Goal: Use online tool/utility: Utilize a website feature to perform a specific function

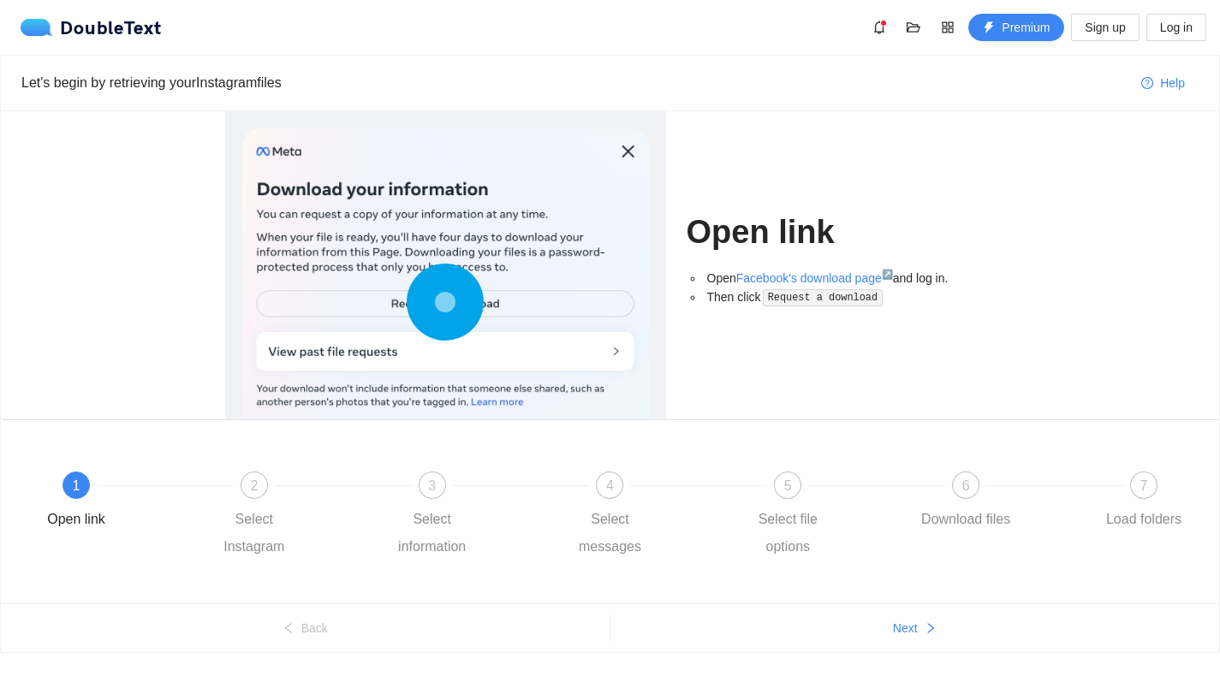
click at [329, 294] on div at bounding box center [445, 305] width 407 height 355
click at [338, 316] on div at bounding box center [445, 305] width 407 height 355
click at [416, 297] on icon at bounding box center [445, 302] width 77 height 77
click at [419, 299] on circle at bounding box center [445, 302] width 72 height 72
click at [419, 299] on icon at bounding box center [445, 302] width 77 height 77
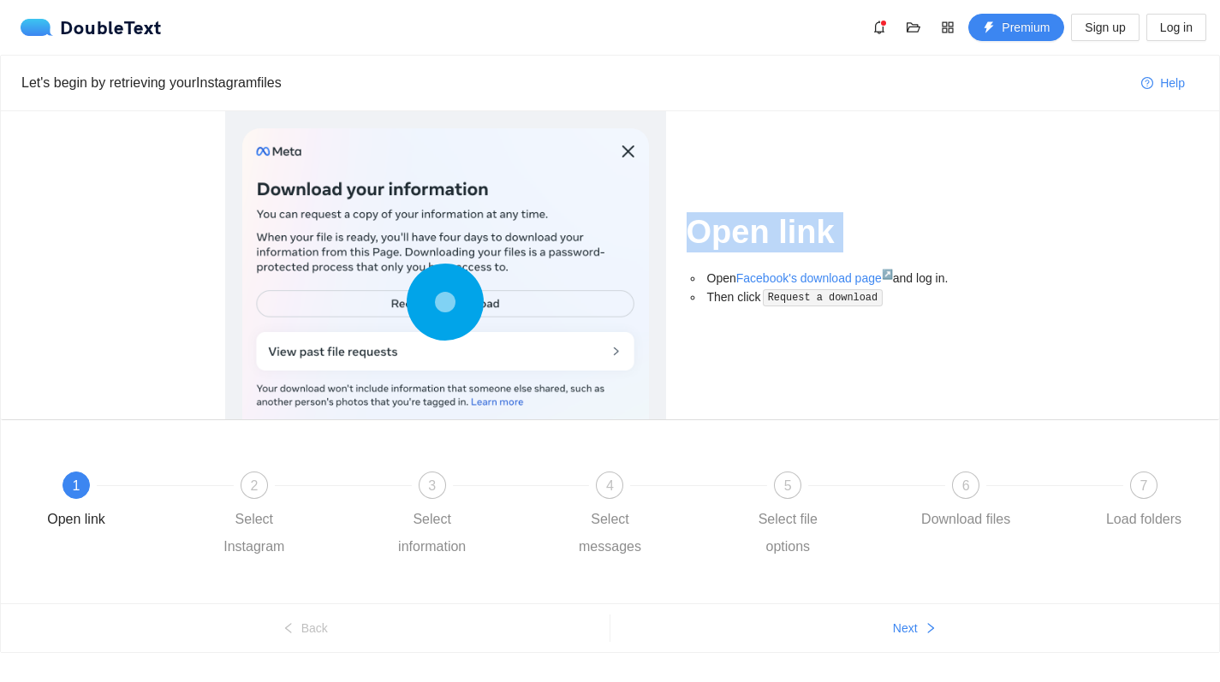
click at [419, 299] on icon at bounding box center [445, 302] width 77 height 77
click at [432, 347] on div at bounding box center [445, 305] width 407 height 355
click at [475, 350] on div at bounding box center [445, 305] width 407 height 355
click at [440, 302] on circle at bounding box center [445, 301] width 25 height 25
click at [440, 302] on circle at bounding box center [445, 302] width 25 height 25
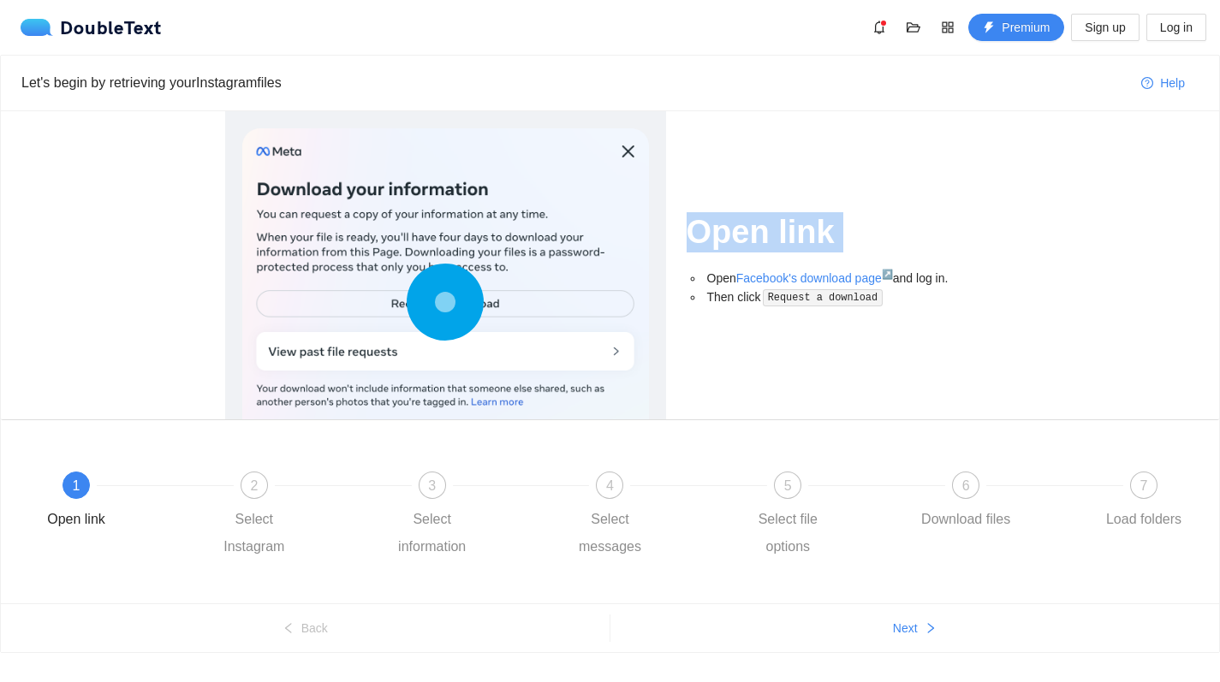
click at [440, 302] on circle at bounding box center [445, 301] width 25 height 25
click at [510, 271] on div at bounding box center [445, 305] width 407 height 355
click at [265, 506] on div "Select Instagram" at bounding box center [254, 533] width 99 height 55
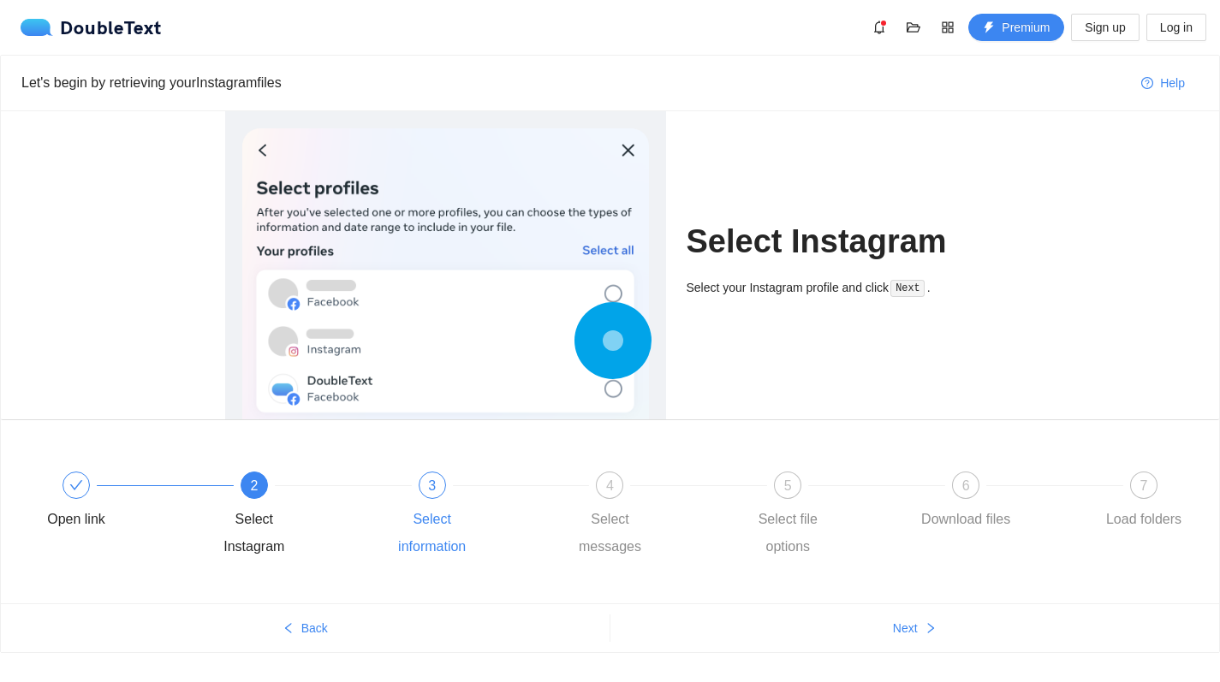
click at [423, 514] on div "Select information" at bounding box center [432, 533] width 99 height 55
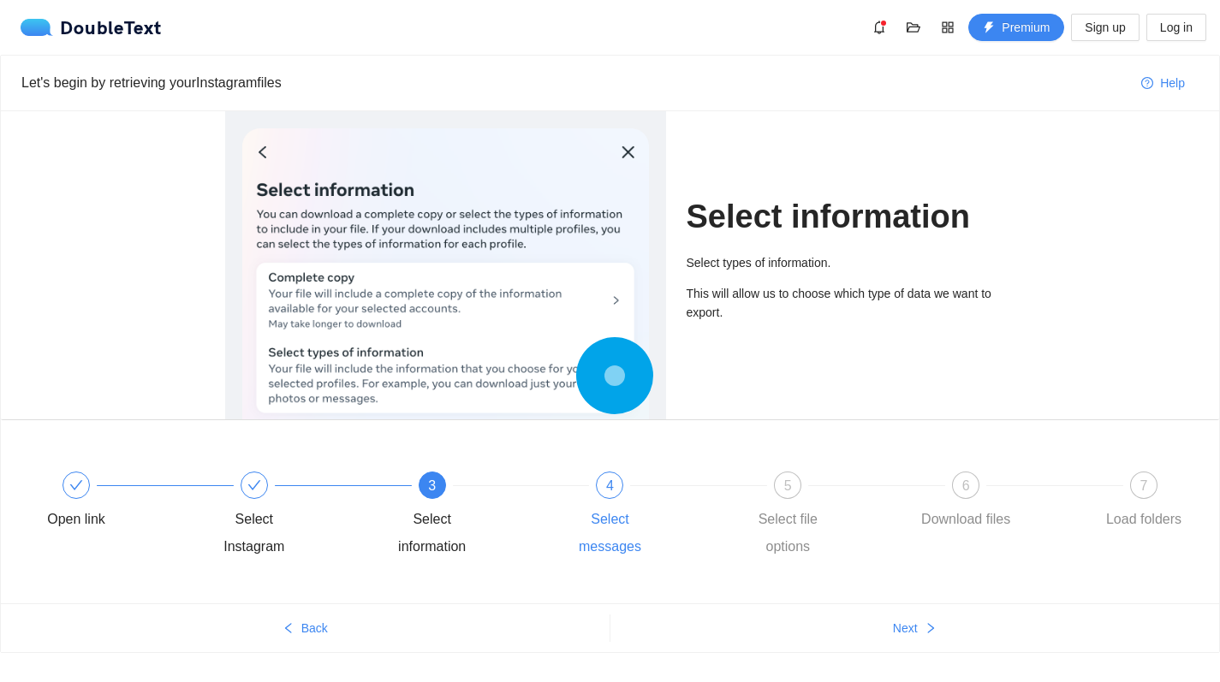
click at [594, 492] on div "4 Select messages" at bounding box center [649, 516] width 178 height 89
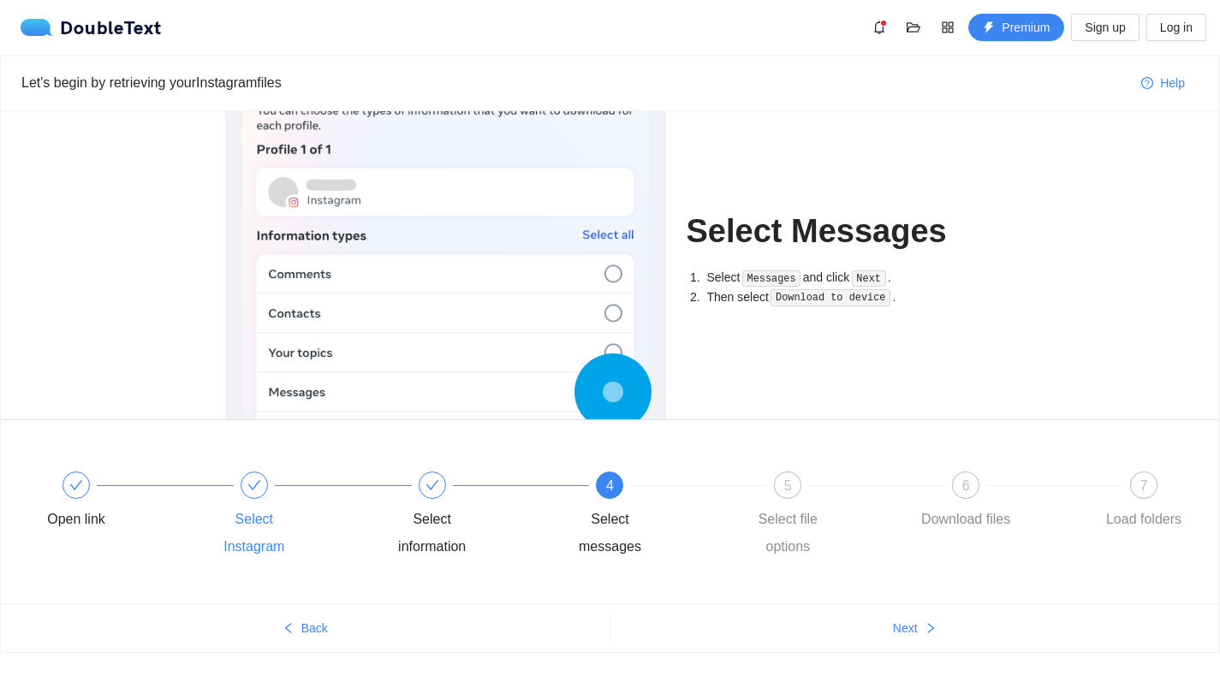
click at [253, 485] on icon "check" at bounding box center [254, 486] width 14 height 14
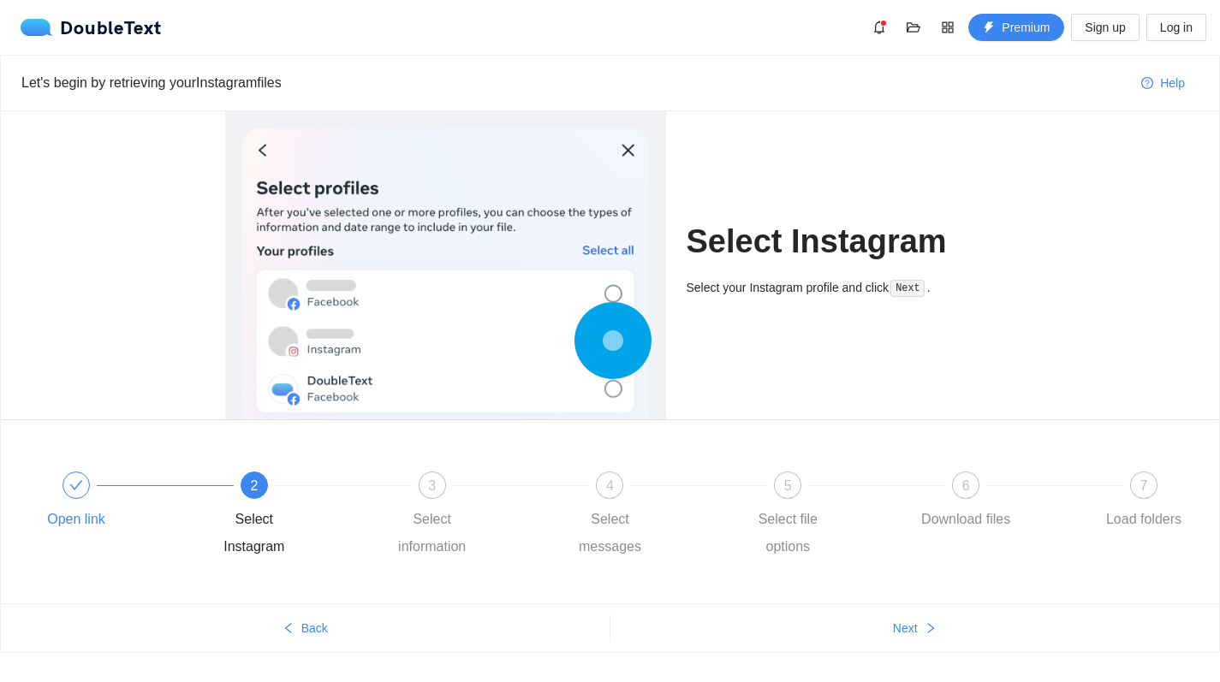
click at [134, 484] on div at bounding box center [165, 485] width 178 height 7
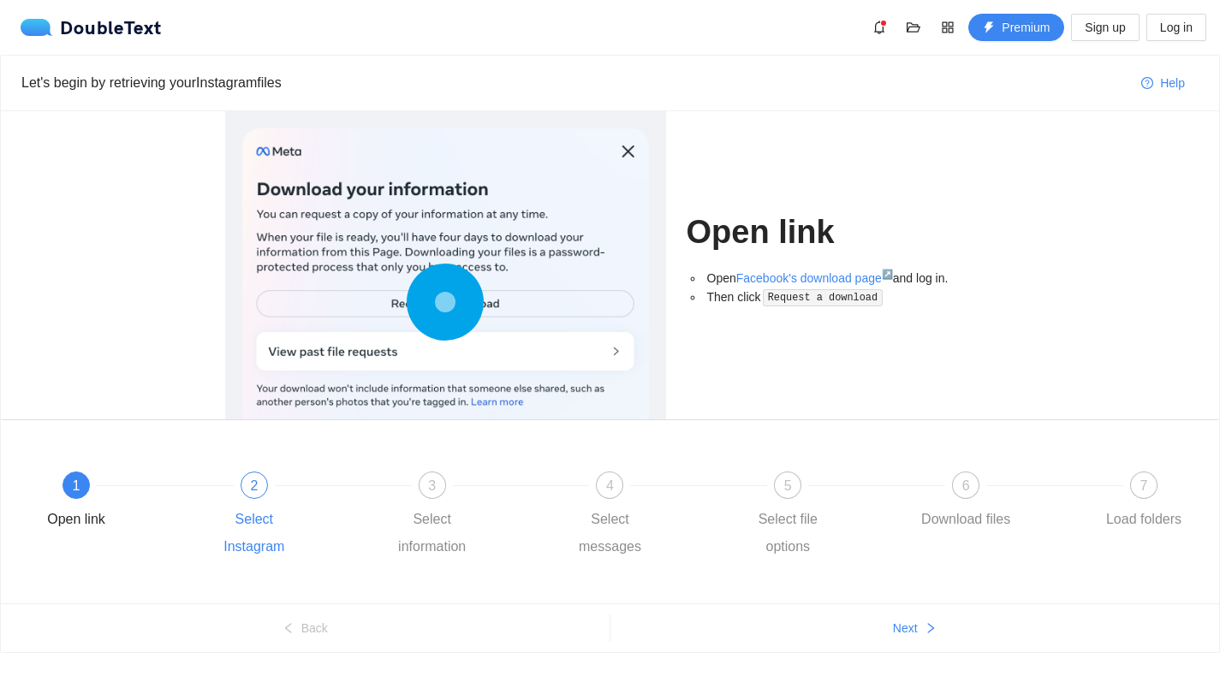
click at [232, 486] on div "2 Select Instagram" at bounding box center [294, 516] width 178 height 89
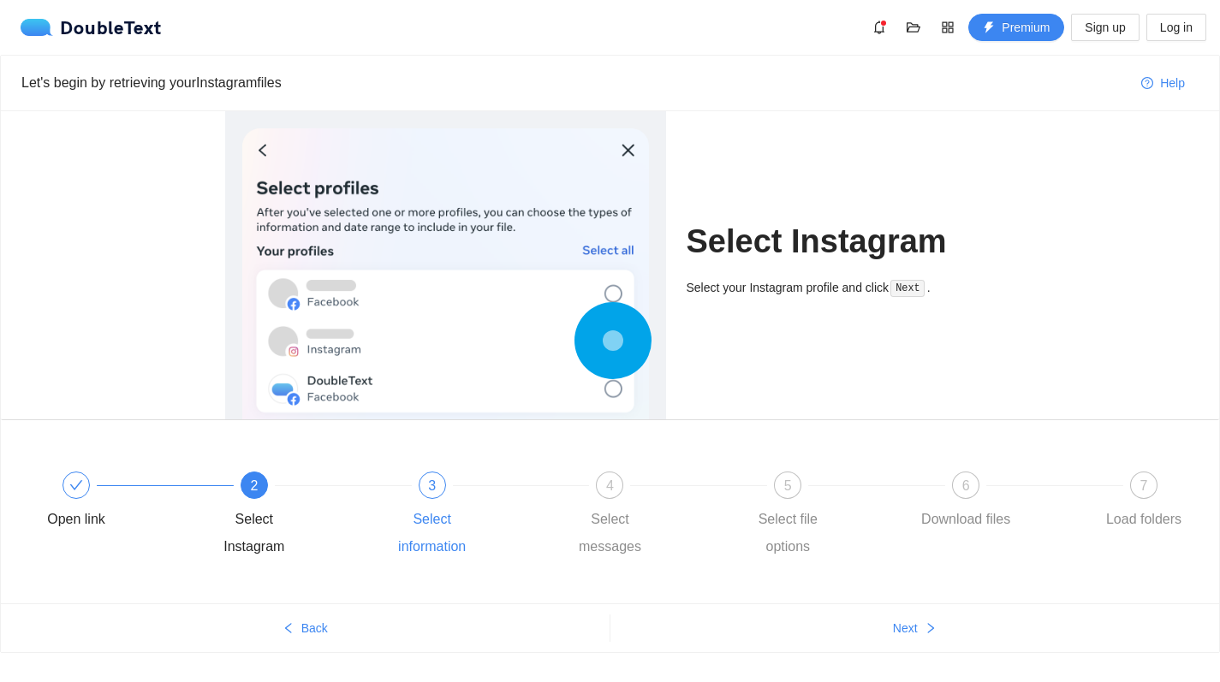
click at [439, 504] on div "3 Select information" at bounding box center [472, 516] width 178 height 89
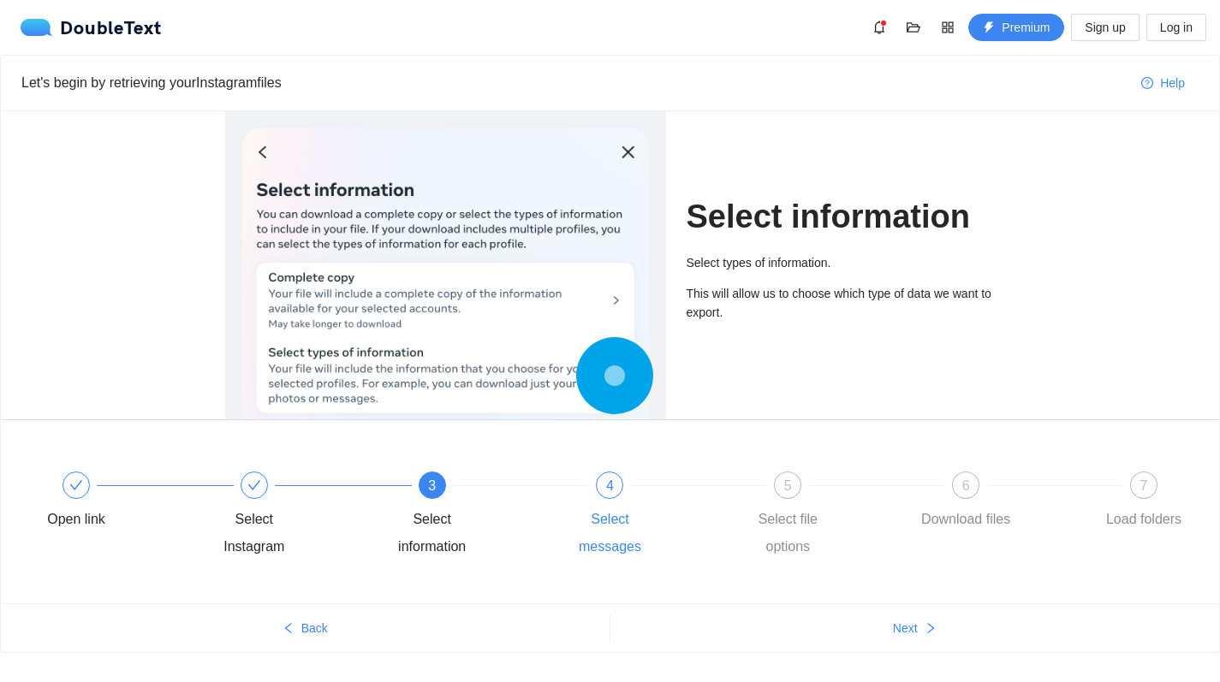
click at [614, 503] on div "4 Select messages" at bounding box center [649, 516] width 178 height 89
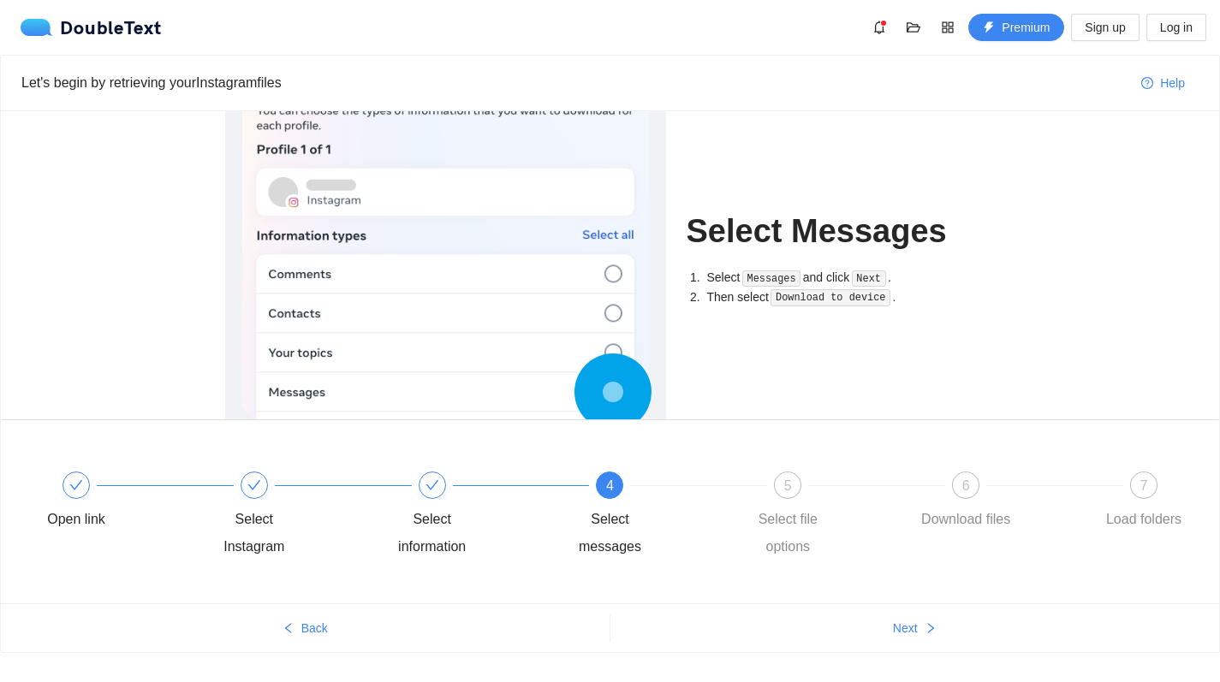
click at [718, 478] on div "4 Select messages" at bounding box center [649, 516] width 178 height 89
click at [741, 479] on div "5 Select file options" at bounding box center [827, 516] width 178 height 89
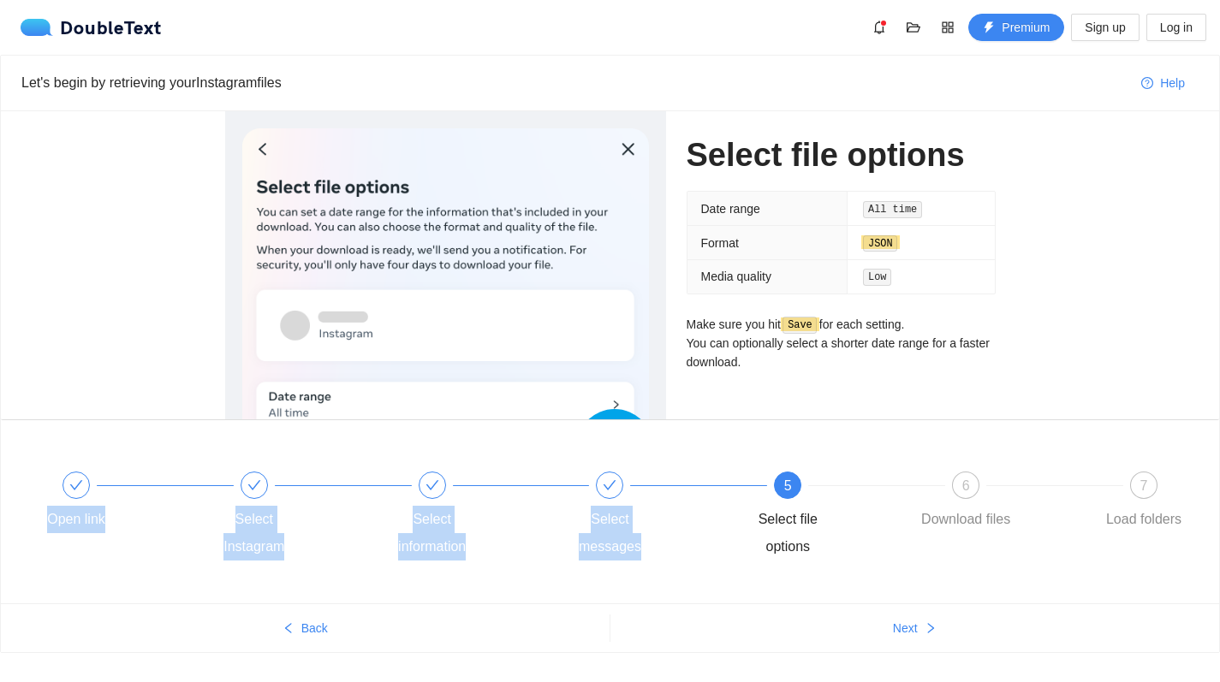
drag, startPoint x: 766, startPoint y: 480, endPoint x: 730, endPoint y: 385, distance: 101.6
click at [730, 385] on div "Select file options Date range All time Format JSON Media quality Low Make sure…" at bounding box center [610, 357] width 1218 height 492
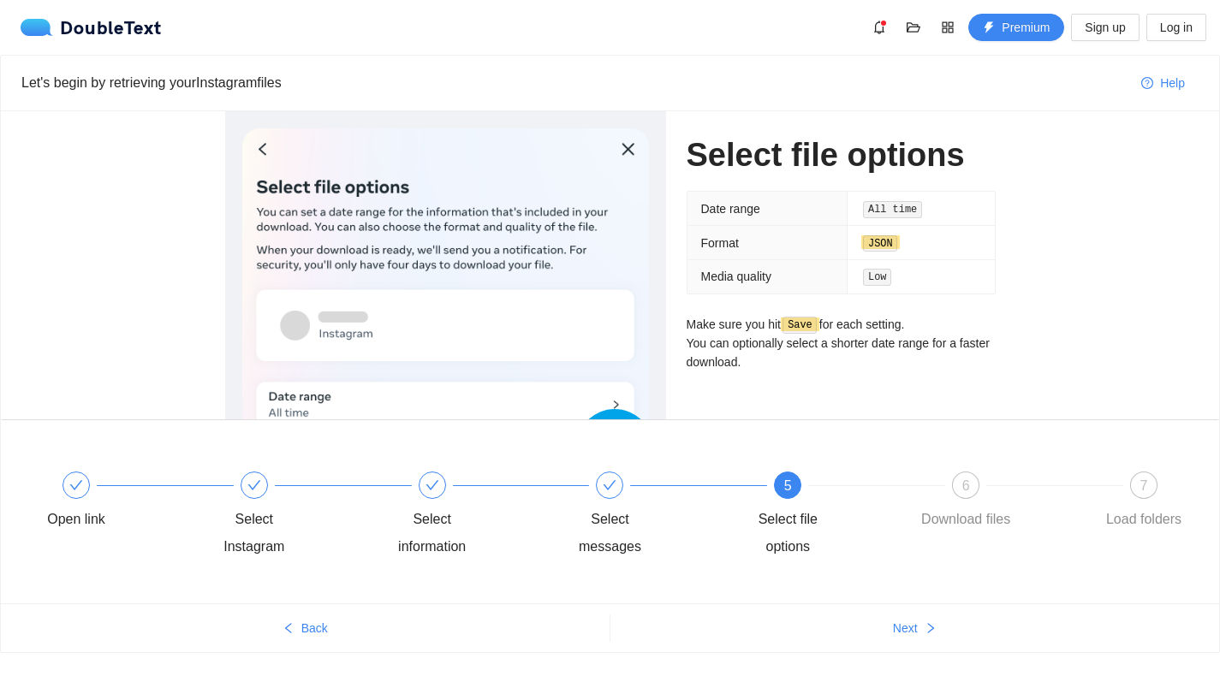
click at [730, 385] on div "Date range All time Format JSON Media quality Low Make sure you hit Save for ea…" at bounding box center [841, 293] width 309 height 205
